Goal: Task Accomplishment & Management: Manage account settings

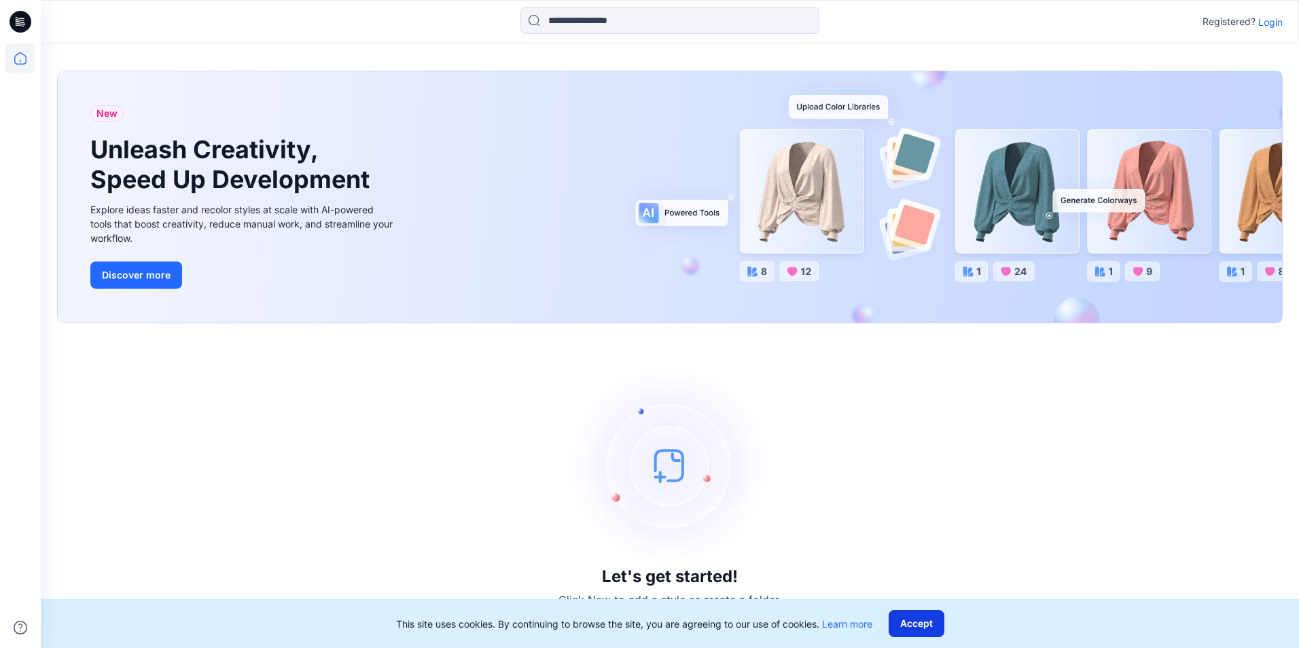
click at [914, 617] on button "Accept" at bounding box center [916, 623] width 56 height 27
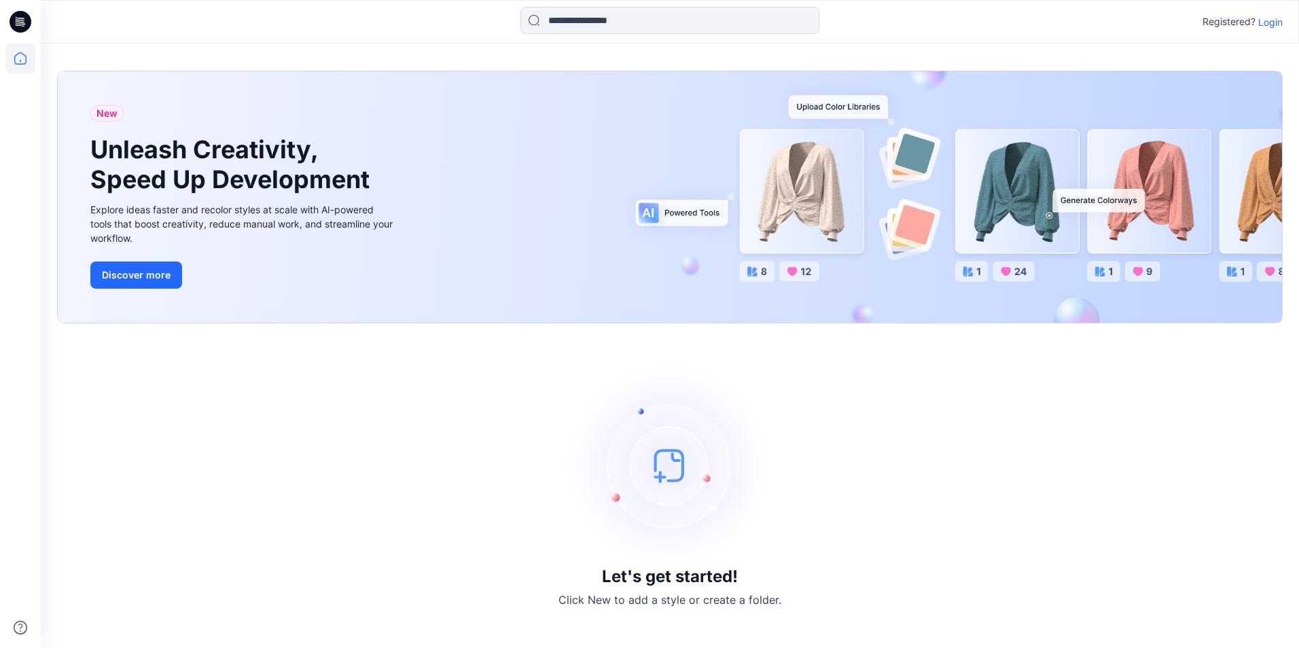
click at [1267, 24] on p "Login" at bounding box center [1270, 22] width 24 height 14
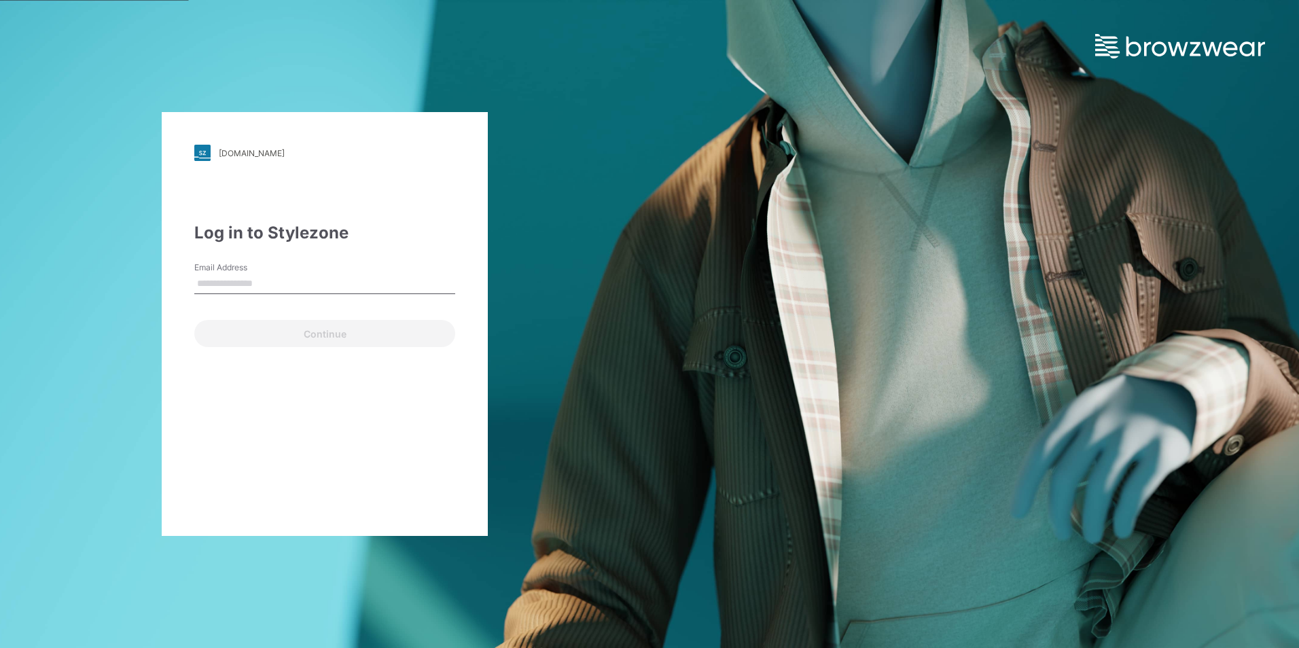
click at [204, 280] on input "Email Address" at bounding box center [324, 284] width 261 height 20
type input "**********"
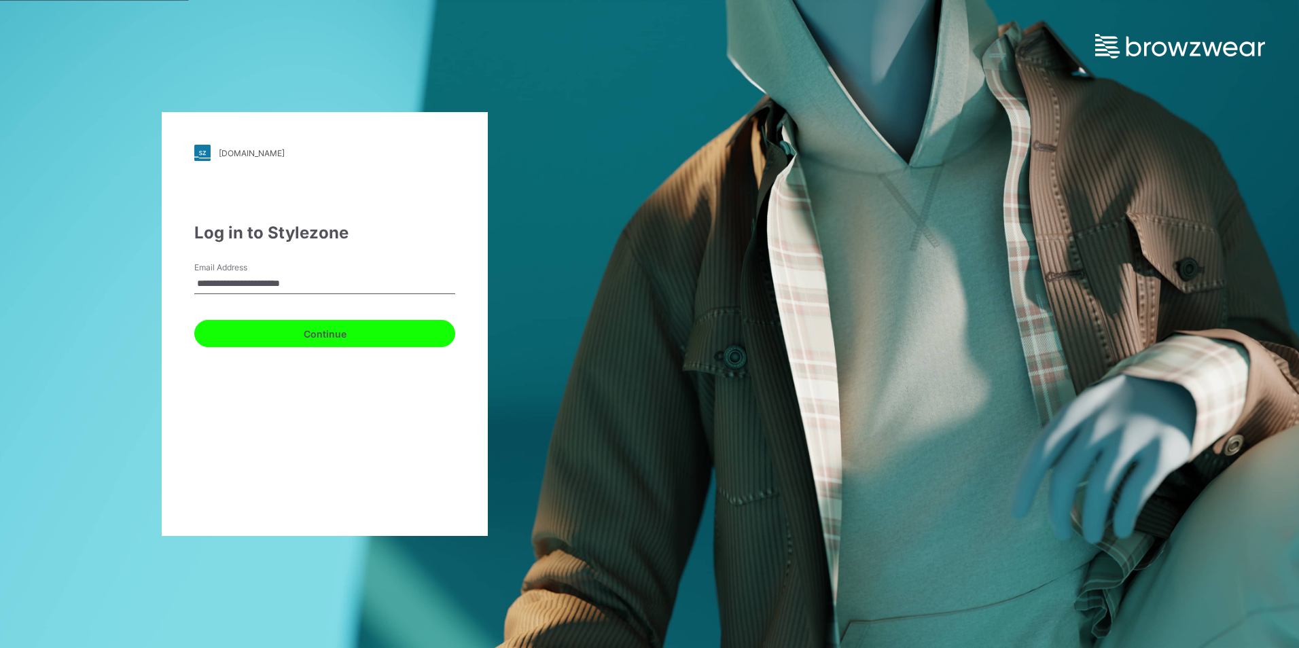
click at [306, 332] on button "Continue" at bounding box center [324, 333] width 261 height 27
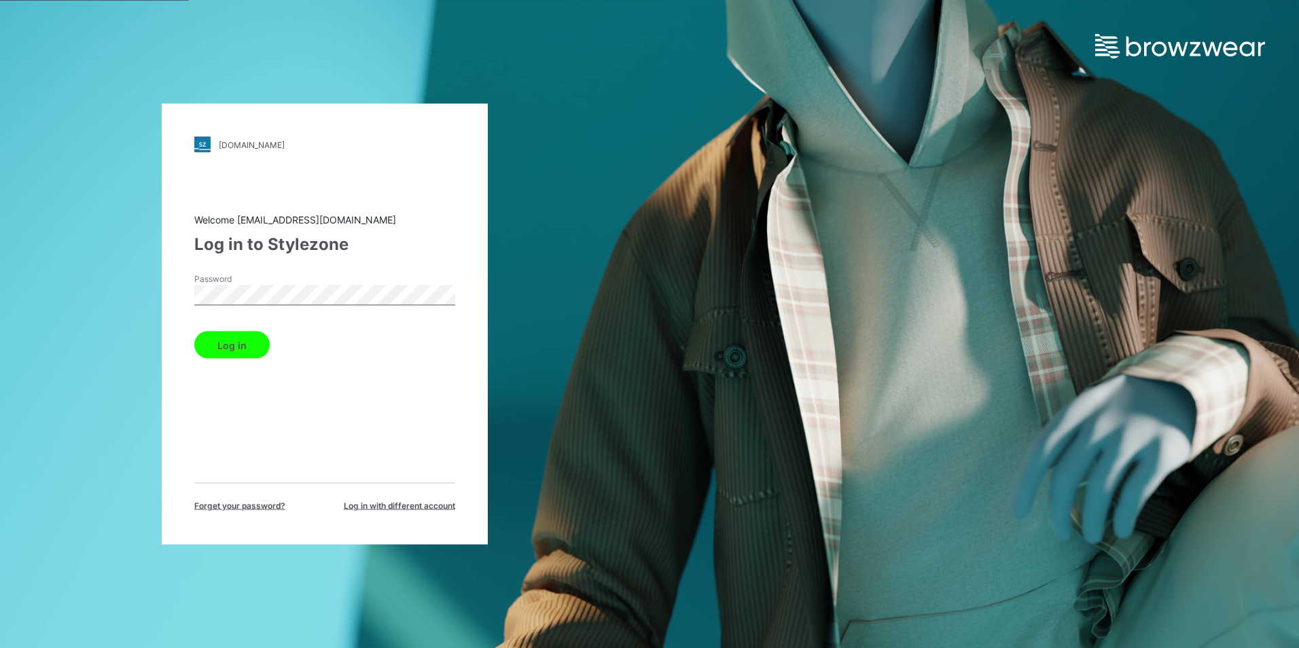
click at [234, 346] on button "Log in" at bounding box center [231, 344] width 75 height 27
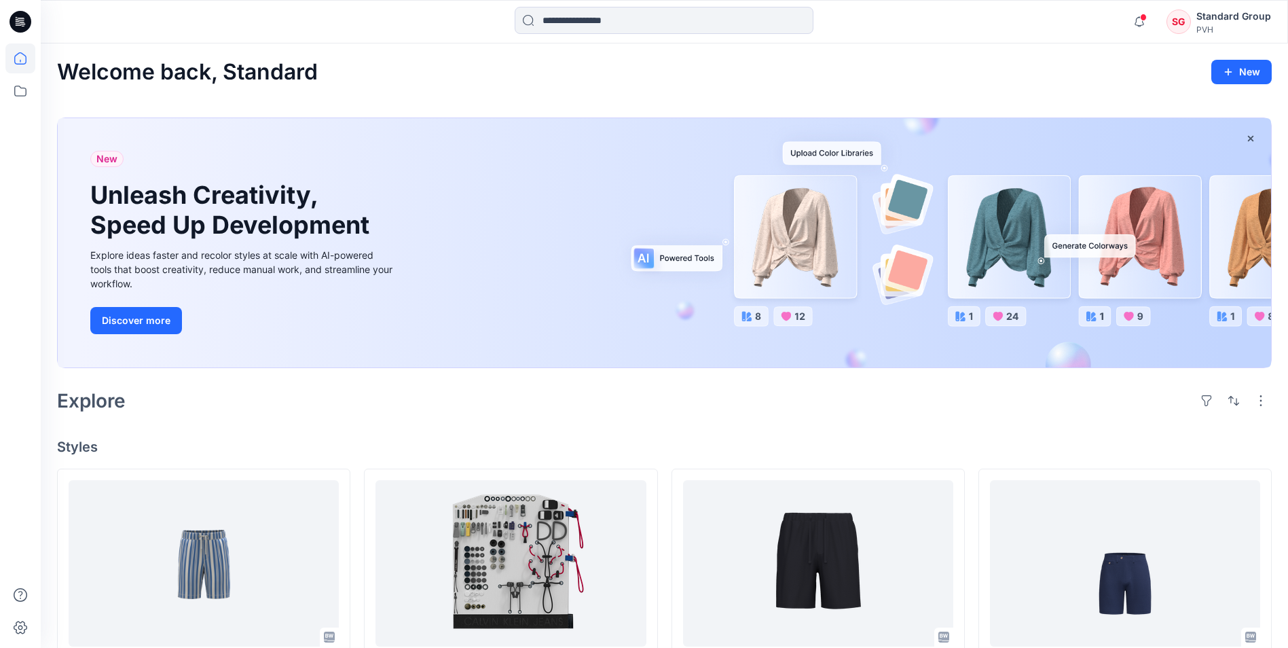
drag, startPoint x: 941, startPoint y: 434, endPoint x: 958, endPoint y: 413, distance: 26.6
